Goal: Task Accomplishment & Management: Use online tool/utility

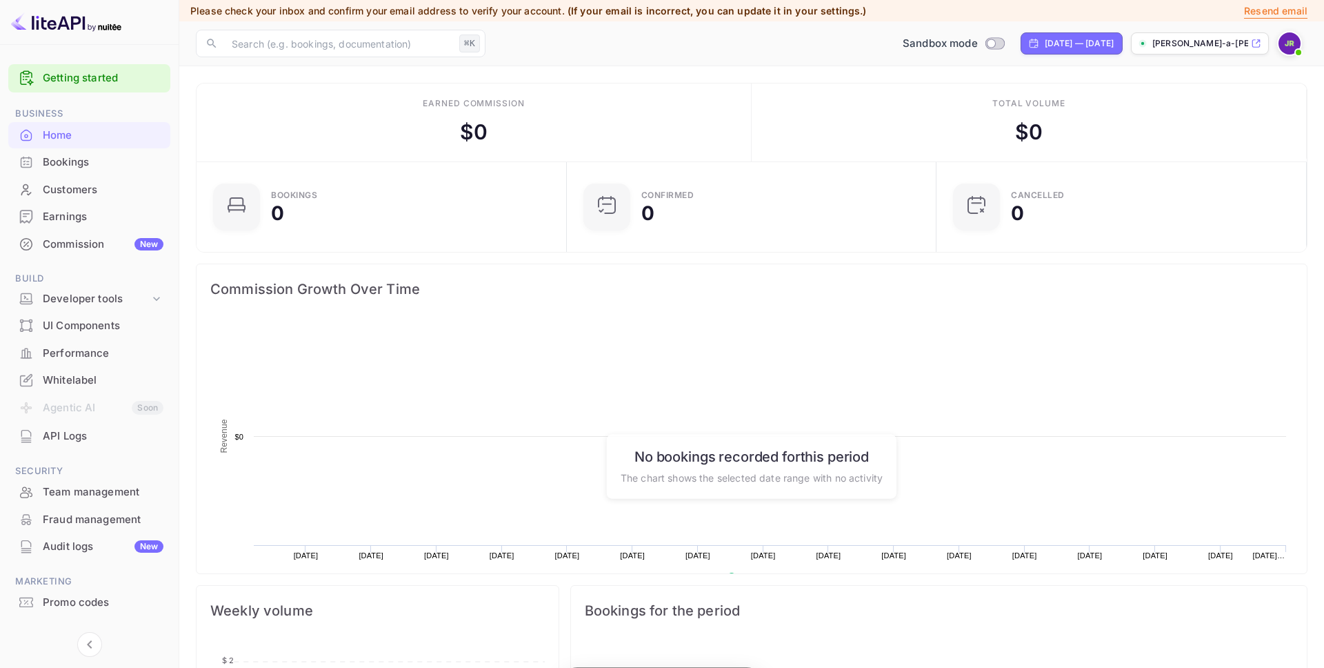
scroll to position [224, 362]
click at [81, 299] on div "Developer tools" at bounding box center [96, 299] width 107 height 16
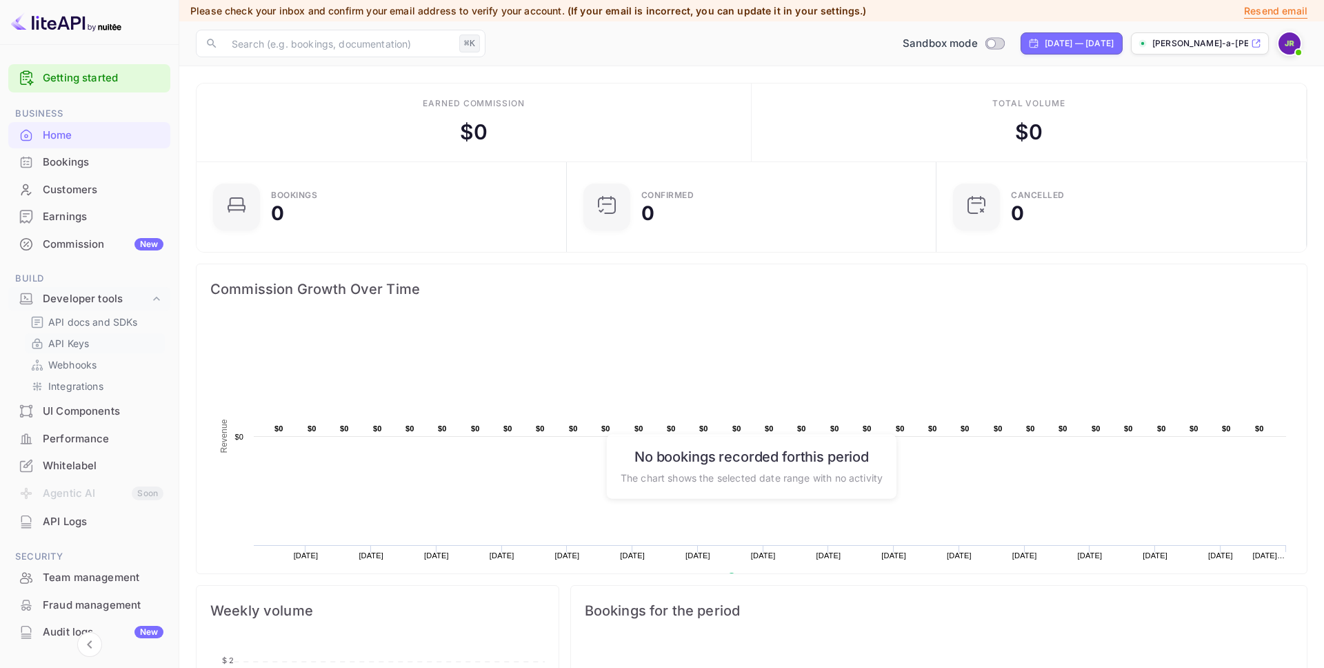
click at [75, 345] on p "API Keys" at bounding box center [68, 343] width 41 height 14
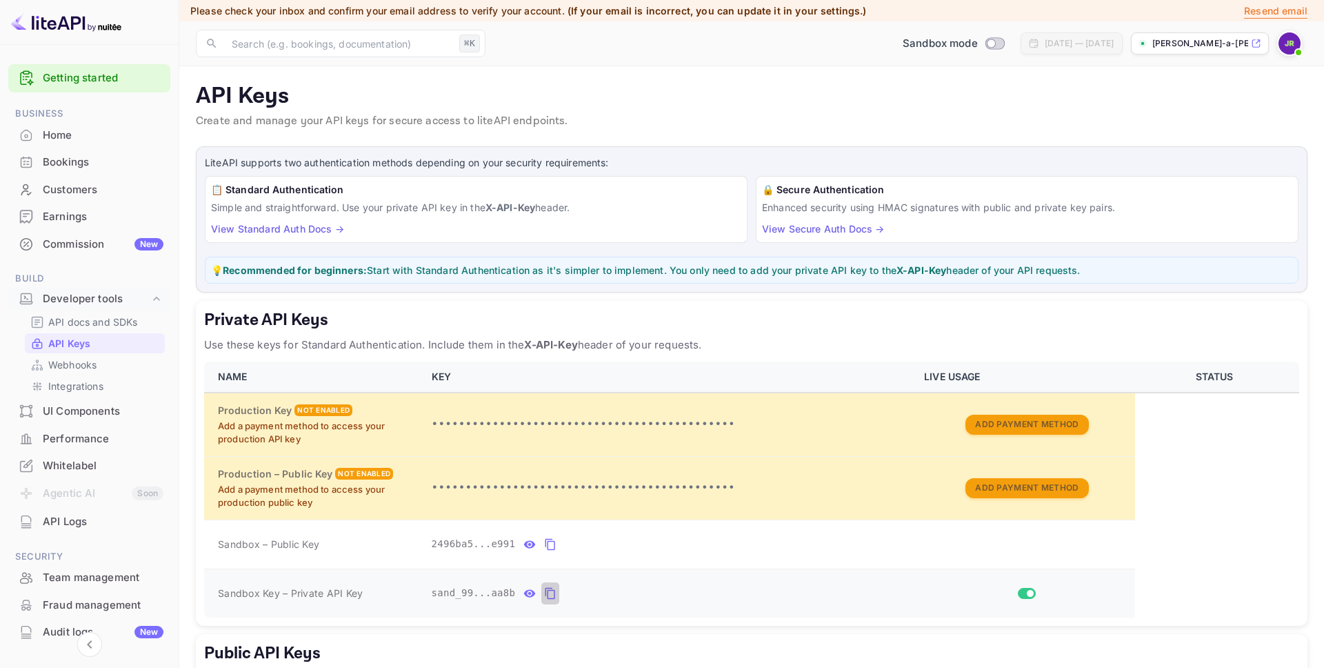
click at [552, 593] on icon "private api keys table" at bounding box center [550, 593] width 12 height 17
click at [93, 319] on p "API docs and SDKs" at bounding box center [93, 322] width 90 height 14
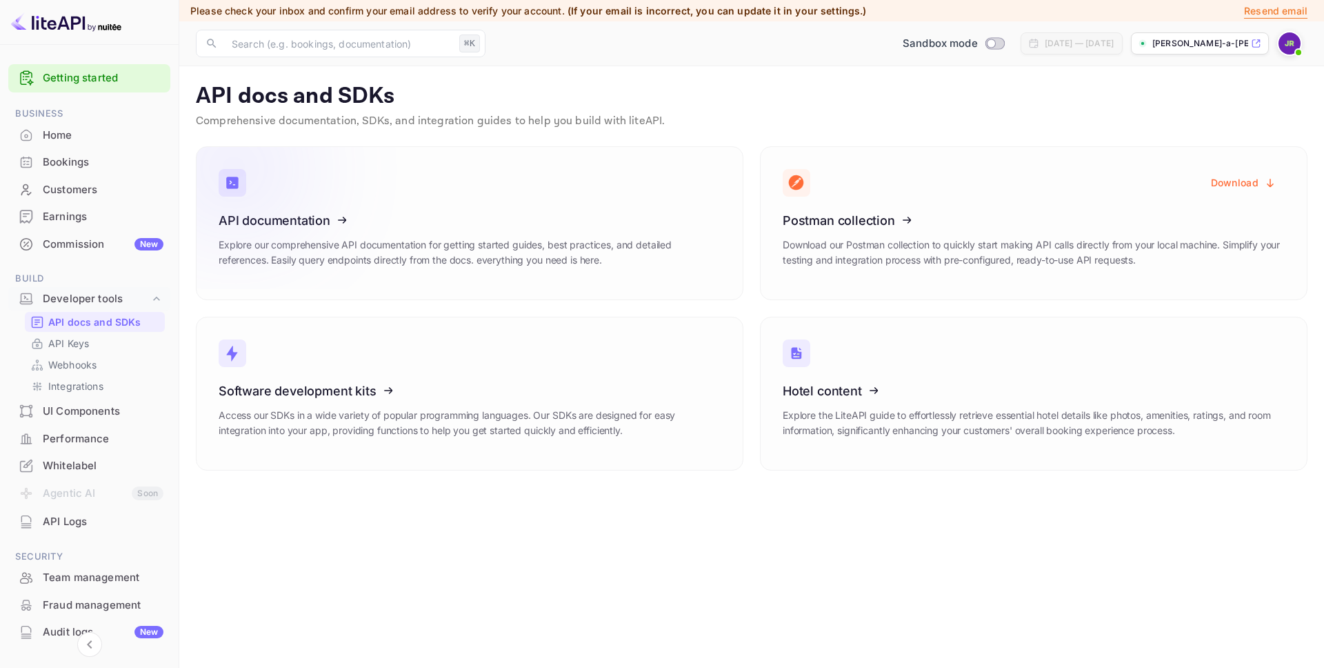
click at [347, 193] on icon at bounding box center [304, 218] width 215 height 142
